Goal: Go to known website: Access a specific website the user already knows

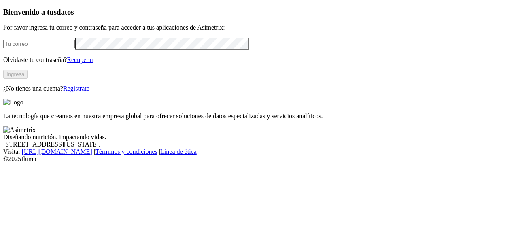
click at [75, 48] on input "email" at bounding box center [39, 44] width 72 height 8
type input "[EMAIL_ADDRESS][DOMAIN_NAME]"
click input "submit" at bounding box center [0, 0] width 0 height 0
